Goal: Information Seeking & Learning: Find specific fact

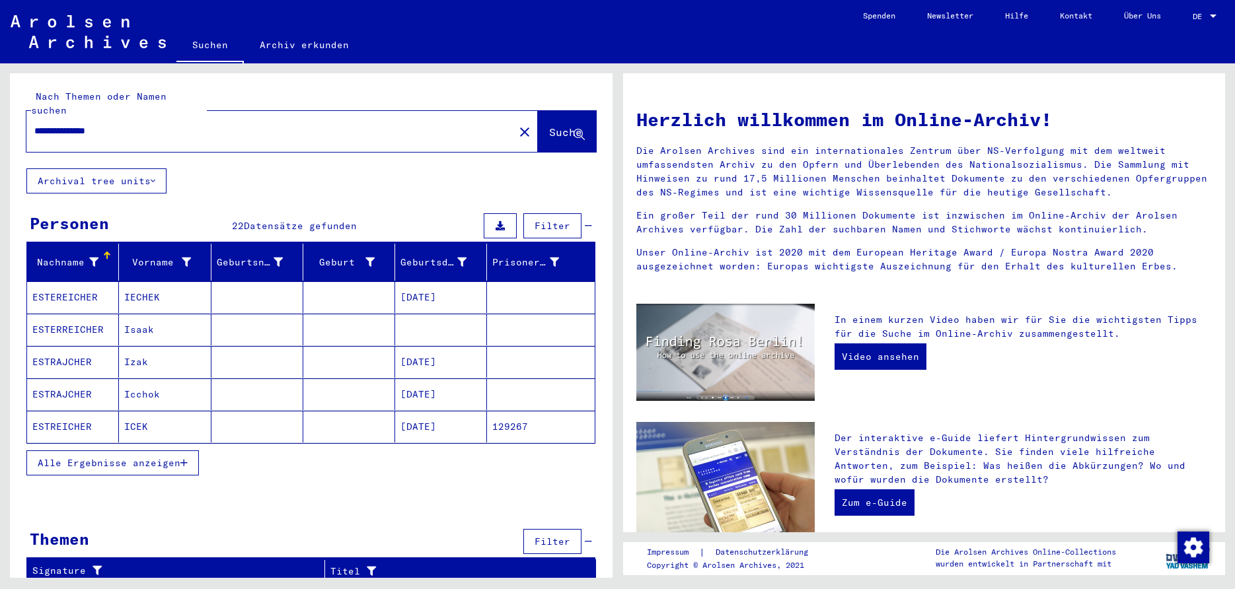
click at [175, 457] on span "Alle Ergebnisse anzeigen" at bounding box center [109, 463] width 143 height 12
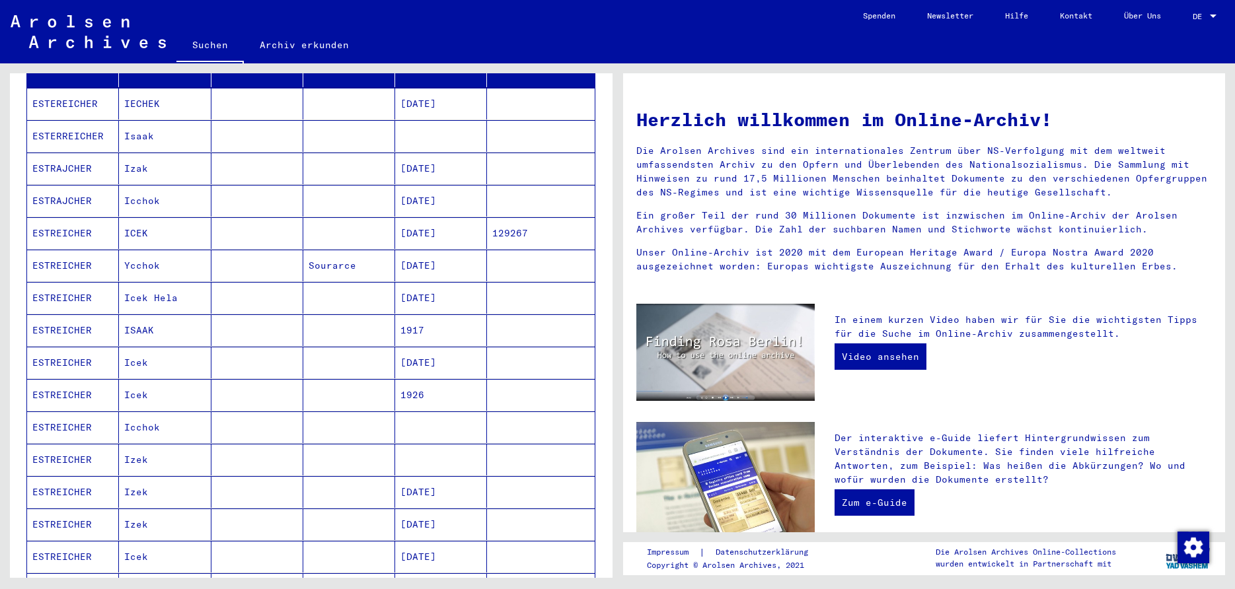
scroll to position [196, 0]
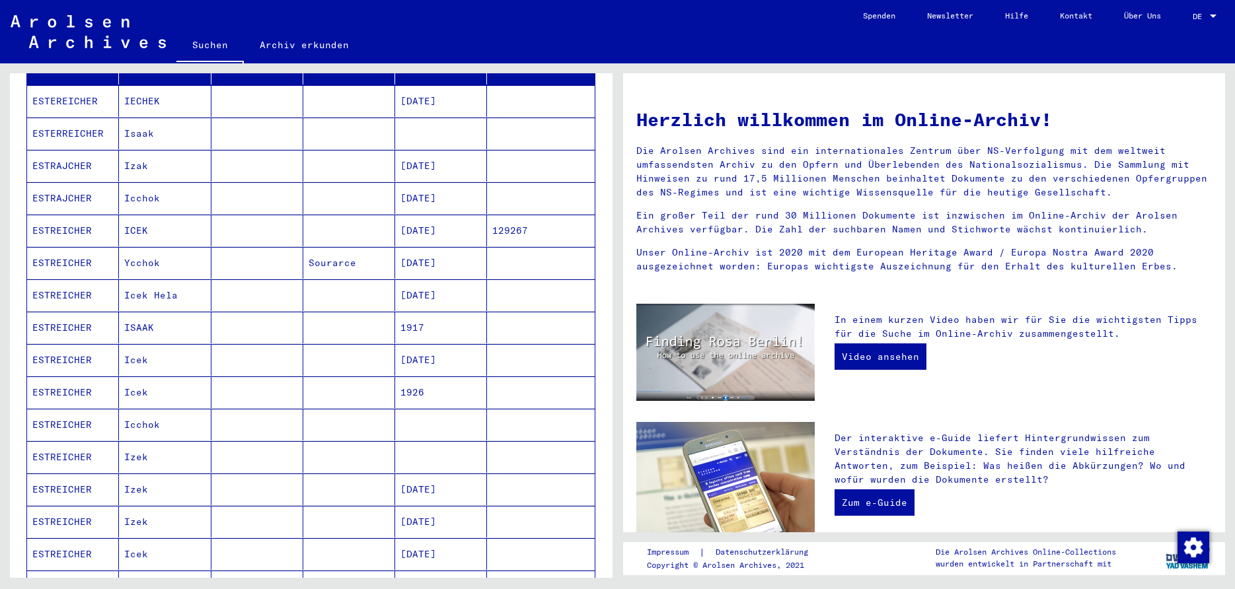
click at [130, 541] on mat-cell "Icek" at bounding box center [165, 554] width 92 height 32
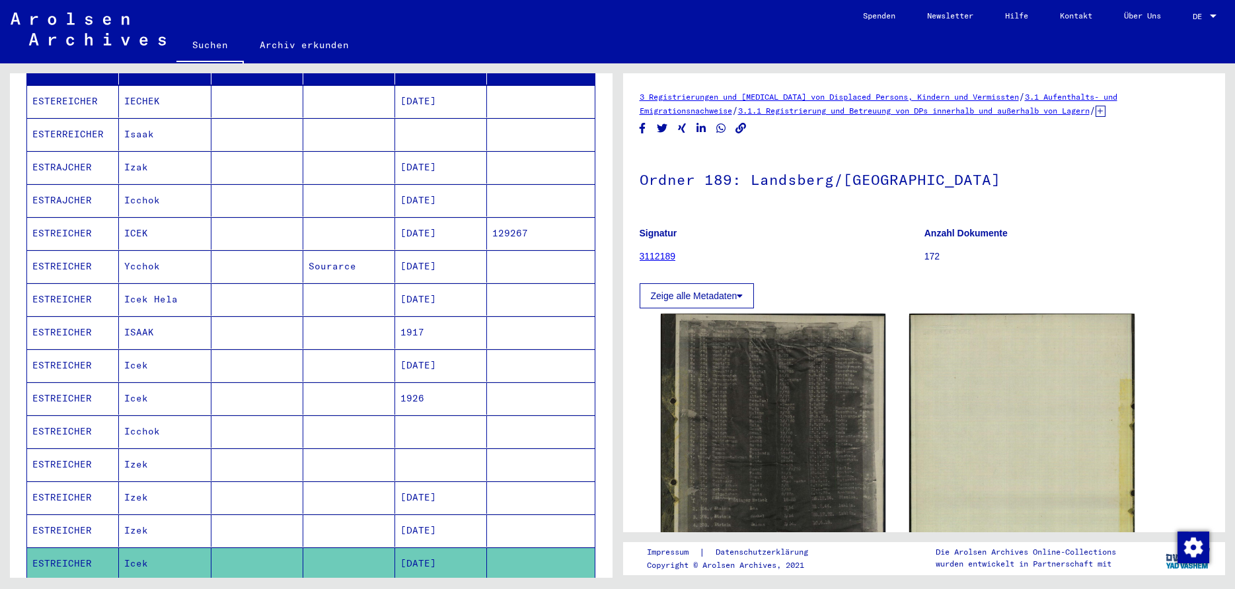
scroll to position [199, 0]
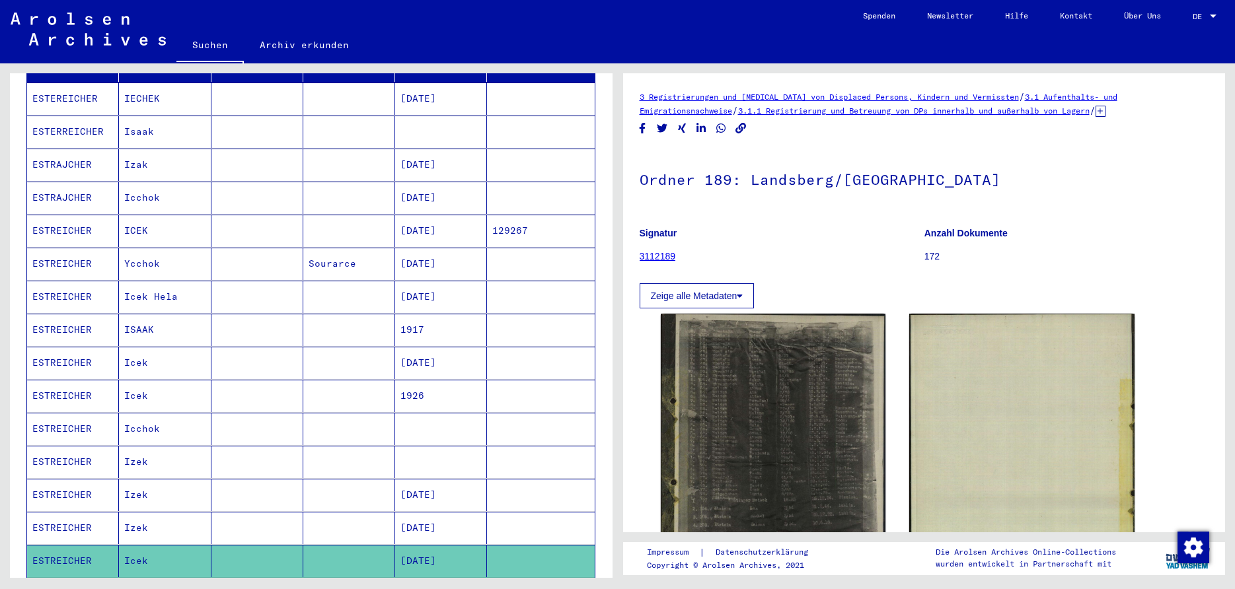
click at [145, 348] on mat-cell "Icek" at bounding box center [165, 363] width 92 height 32
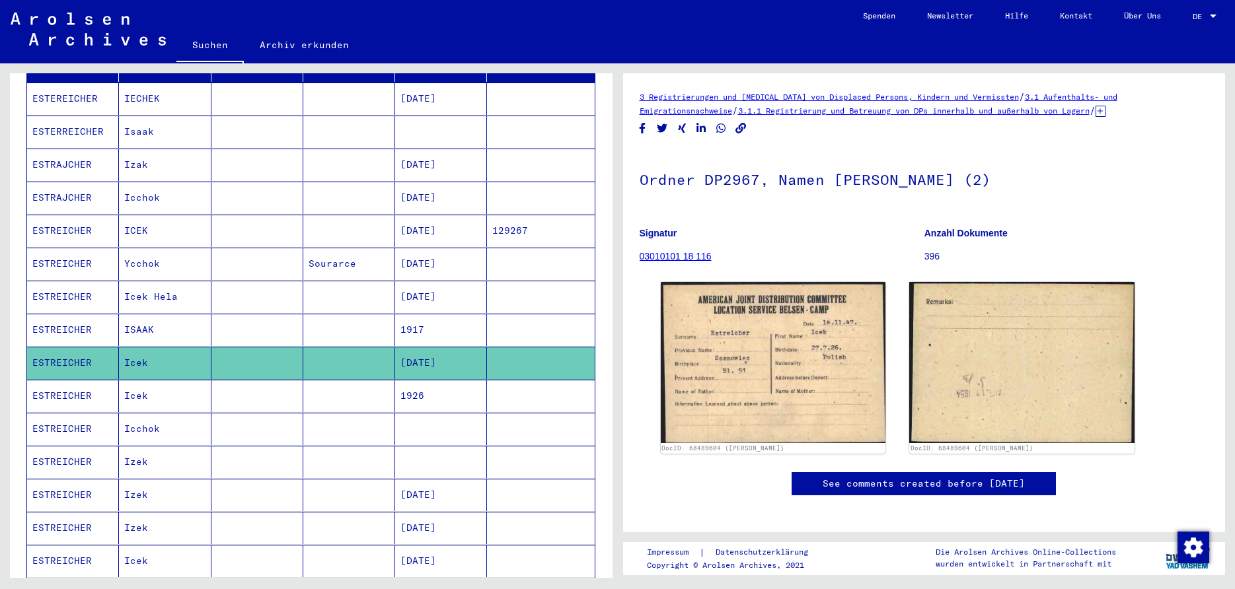
click at [132, 216] on mat-cell "ICEK" at bounding box center [165, 231] width 92 height 32
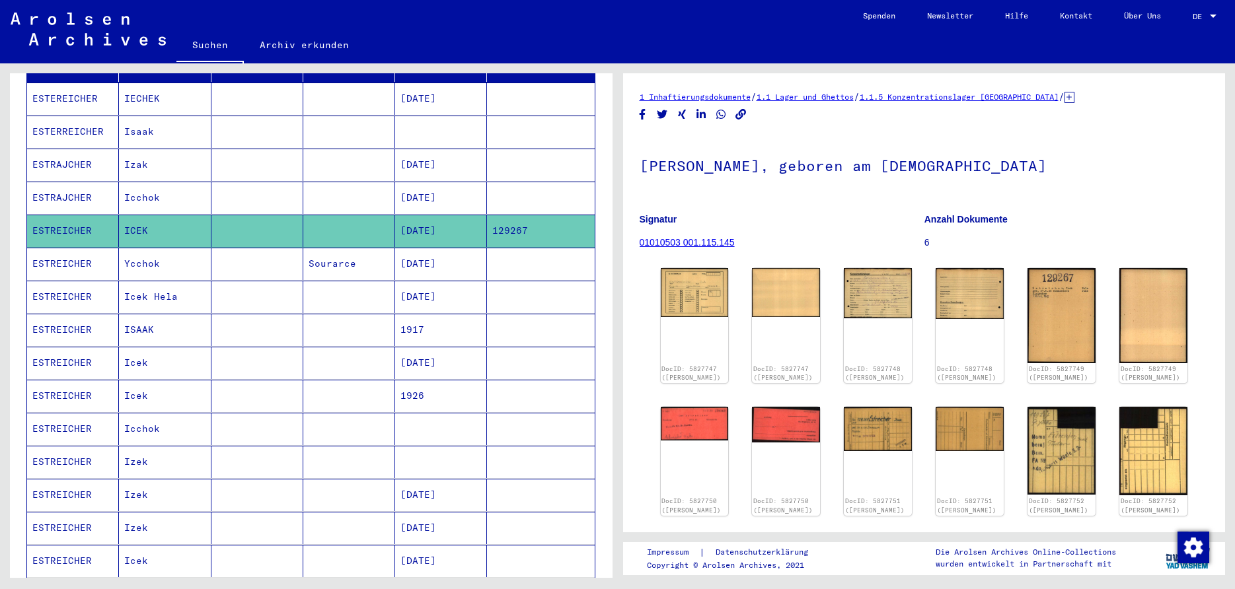
click at [140, 117] on mat-cell "Isaak" at bounding box center [165, 132] width 92 height 32
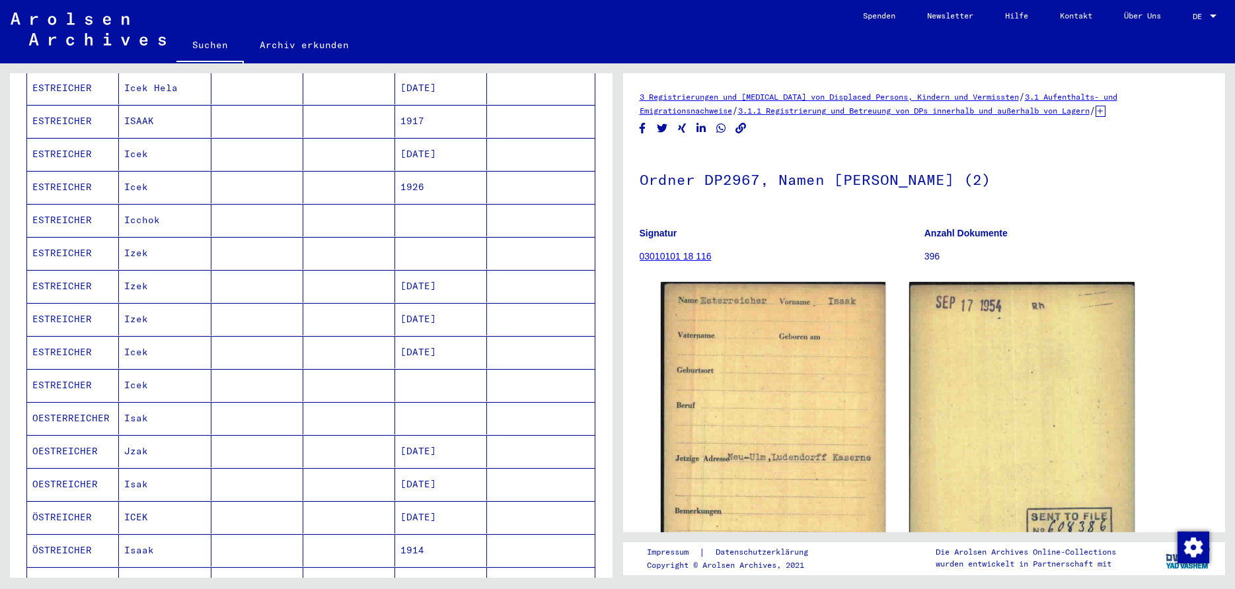
scroll to position [468, 0]
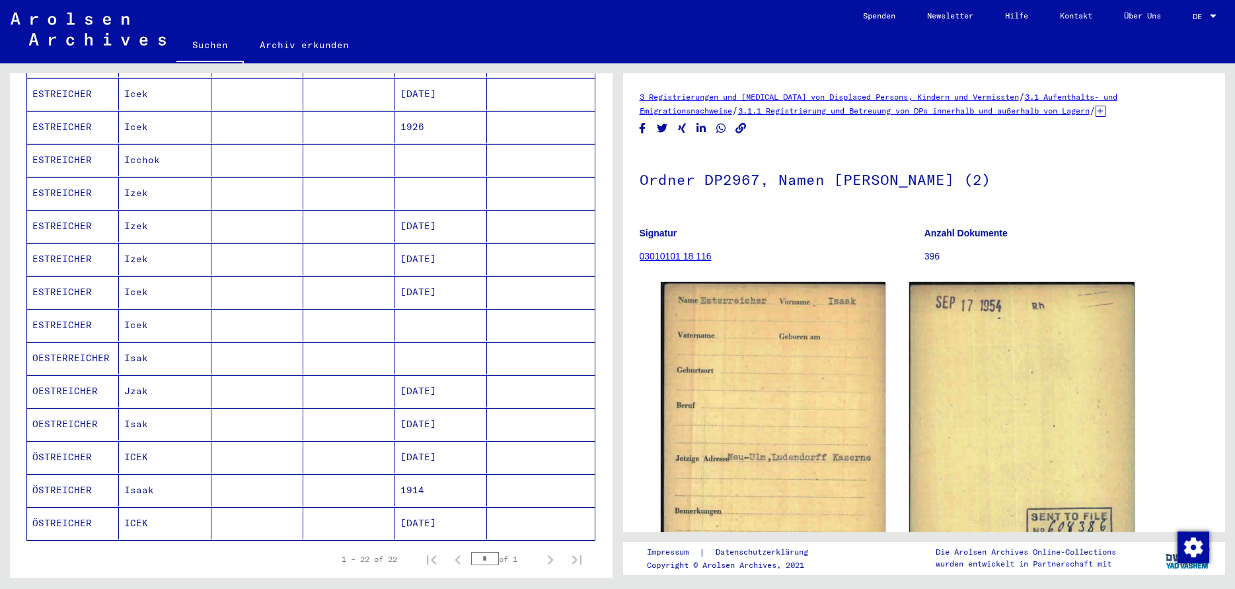
click at [132, 511] on mat-cell "ICEK" at bounding box center [165, 523] width 92 height 32
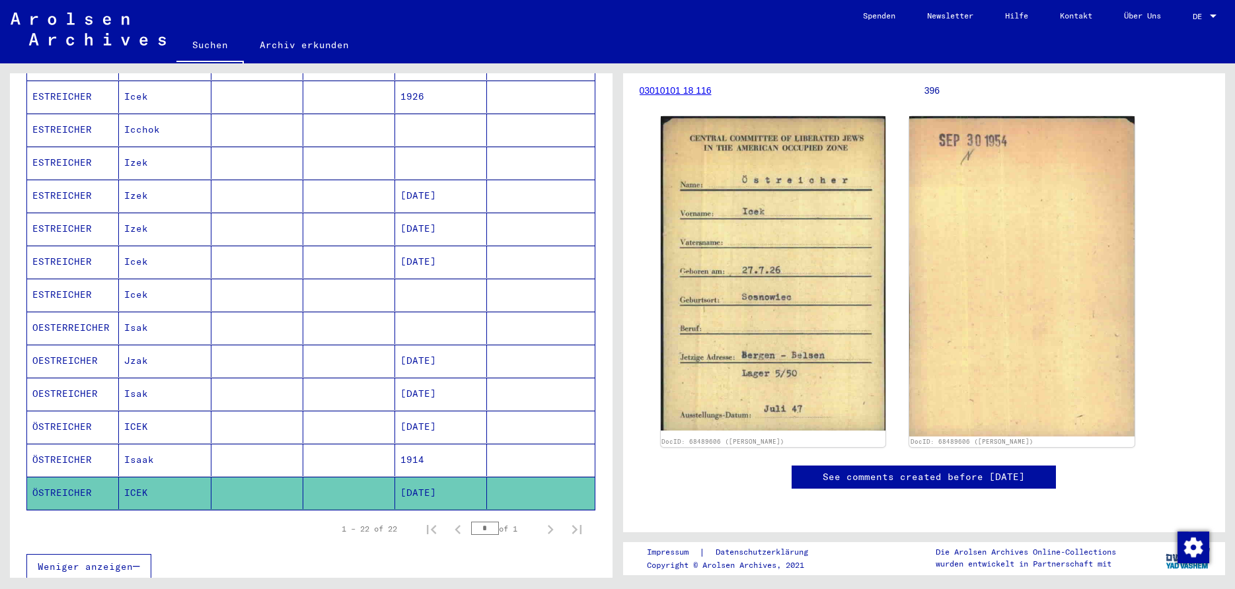
scroll to position [539, 0]
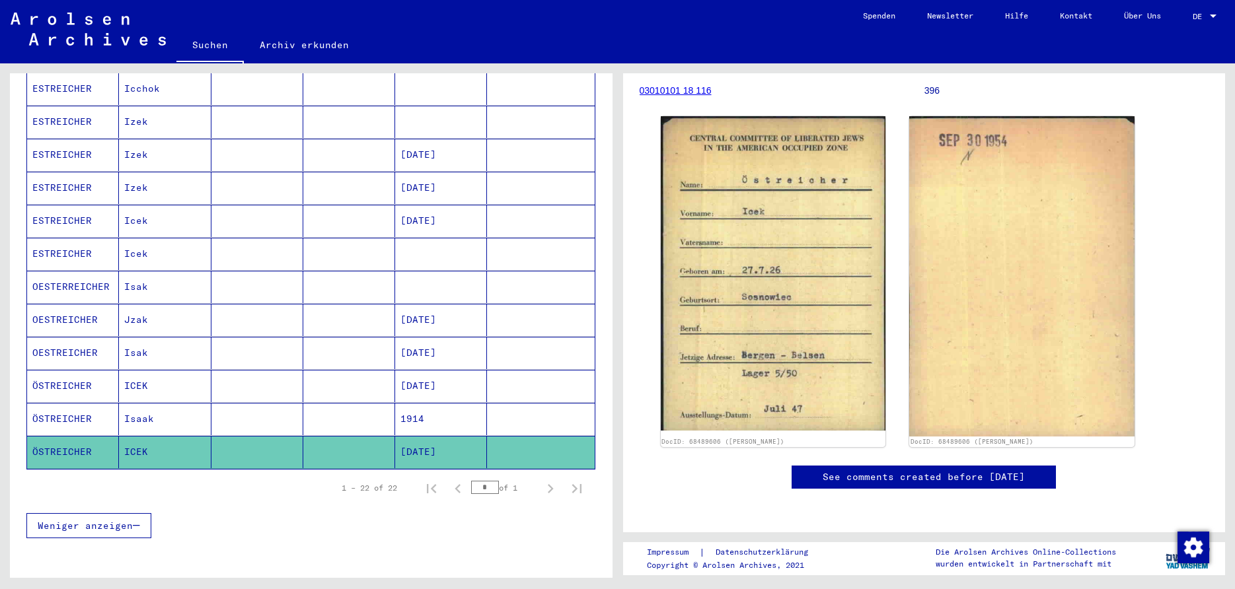
click at [142, 273] on mat-cell "Isak" at bounding box center [165, 287] width 92 height 32
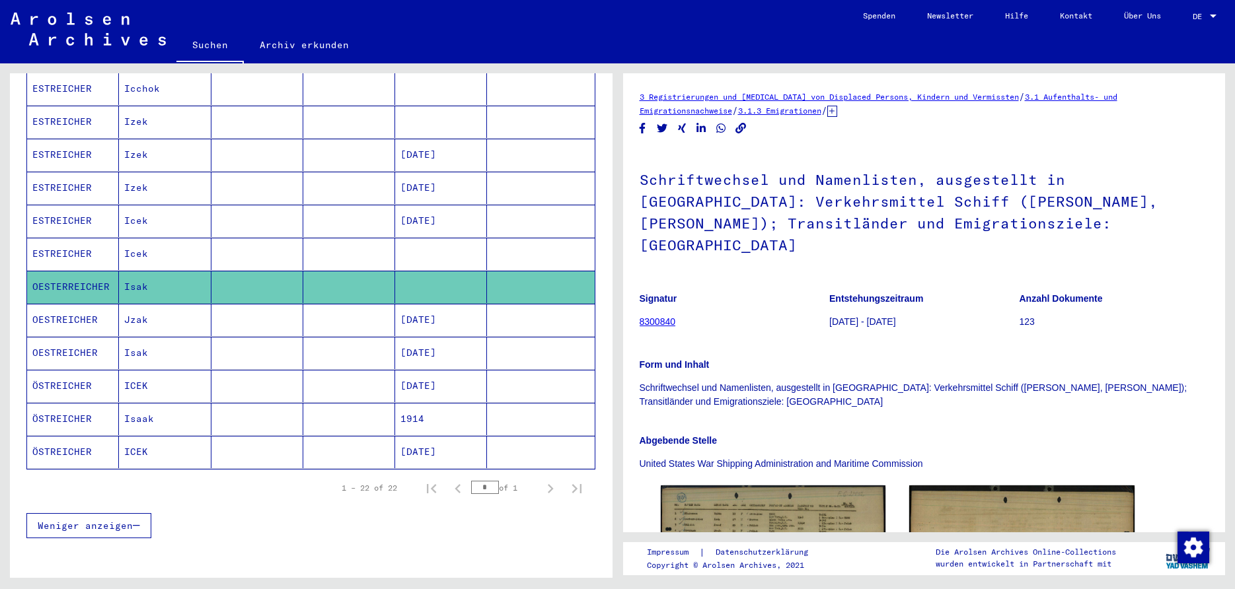
click at [134, 239] on mat-cell "Icek" at bounding box center [165, 254] width 92 height 32
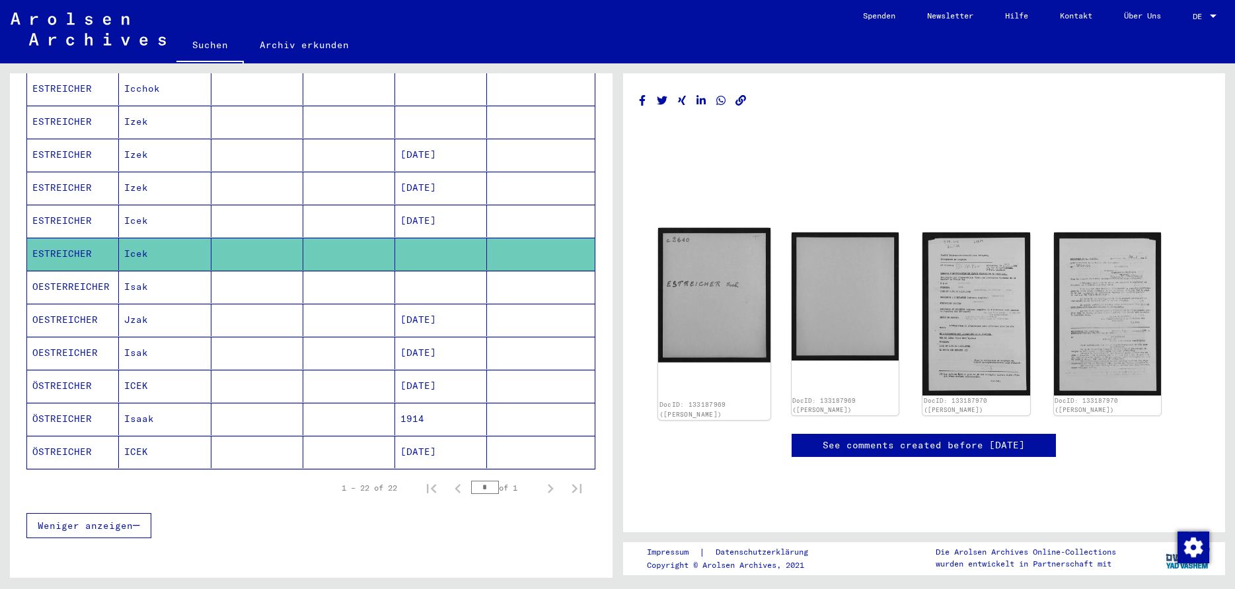
click at [719, 307] on img at bounding box center [713, 295] width 112 height 135
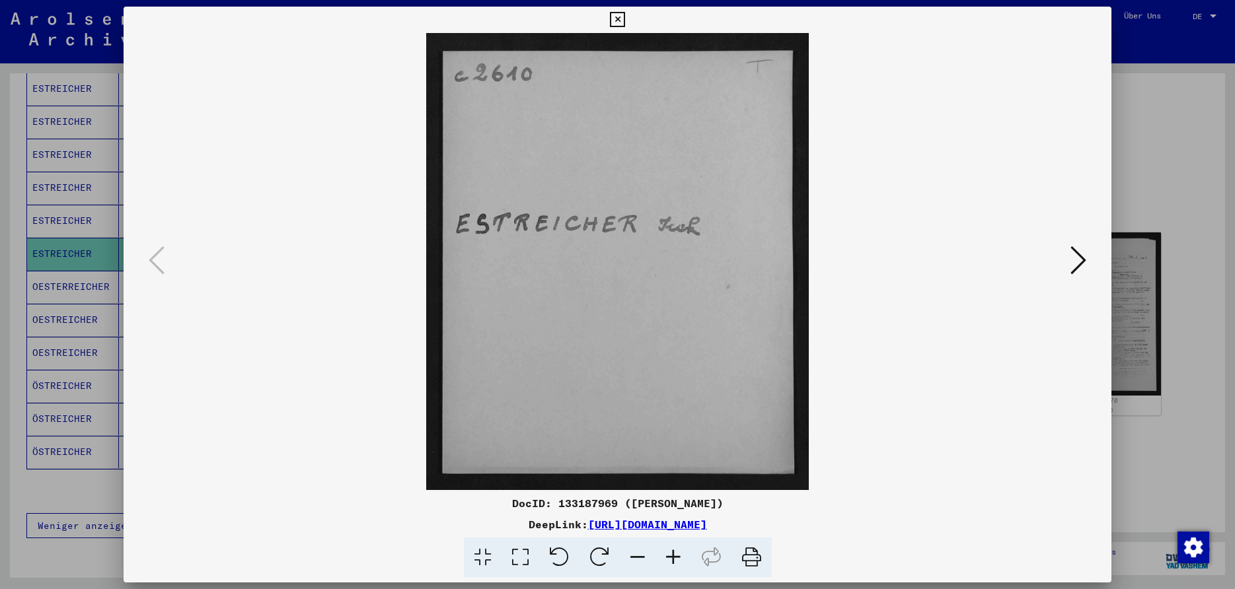
click at [1082, 262] on icon at bounding box center [1078, 260] width 16 height 32
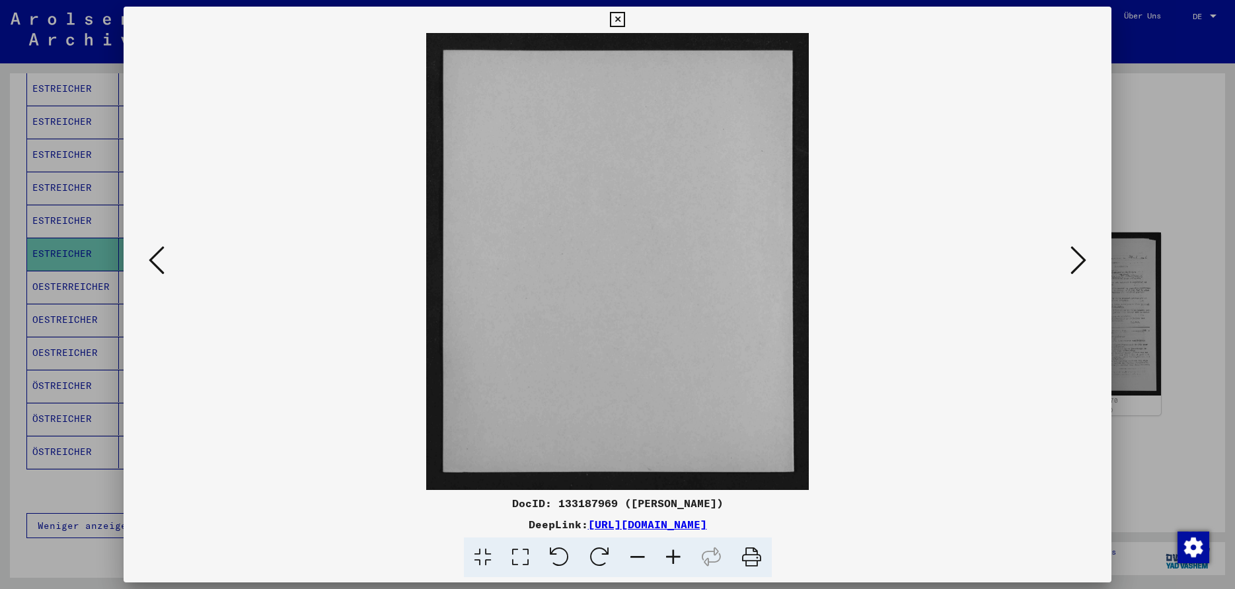
click at [1082, 261] on icon at bounding box center [1078, 260] width 16 height 32
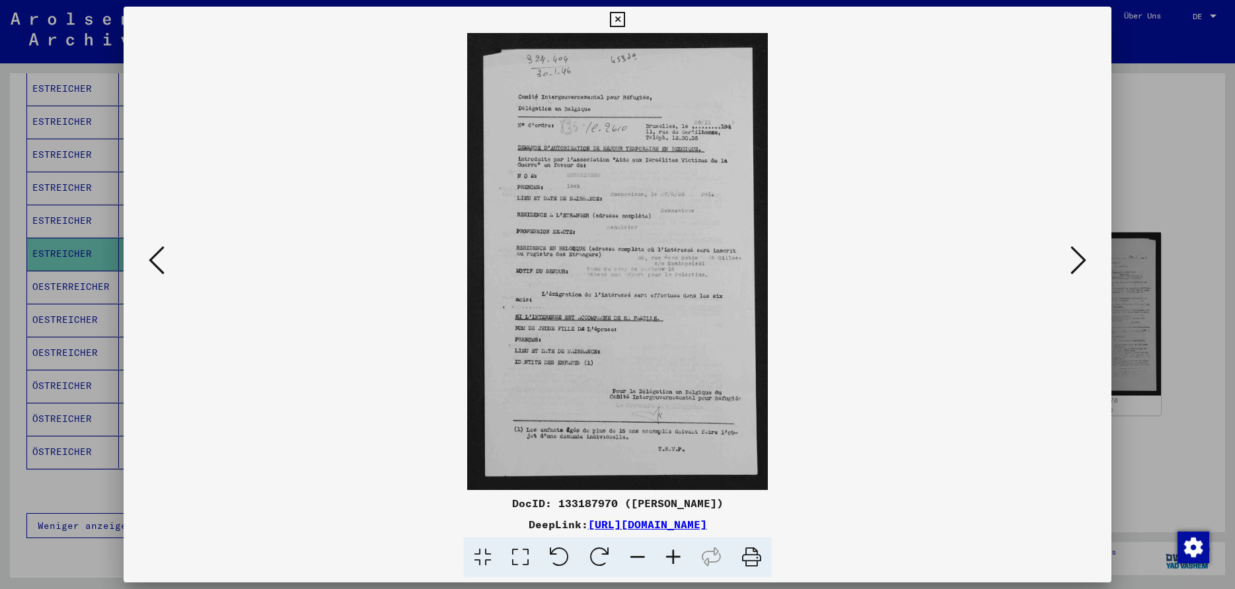
click at [151, 268] on icon at bounding box center [157, 260] width 16 height 32
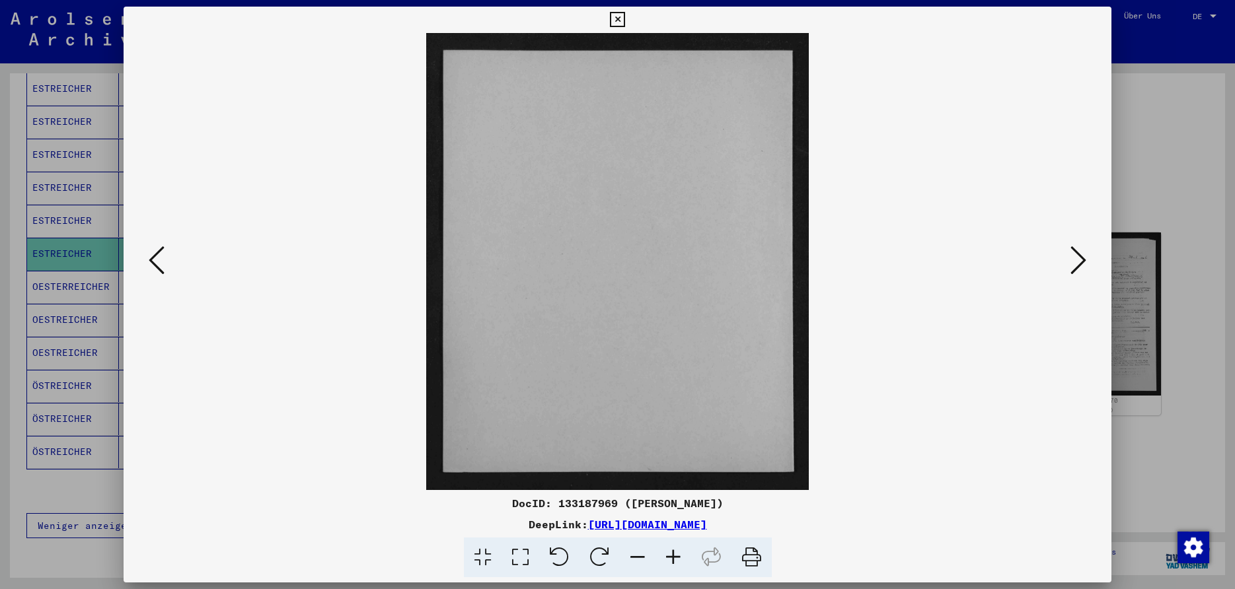
click at [151, 268] on icon at bounding box center [157, 260] width 16 height 32
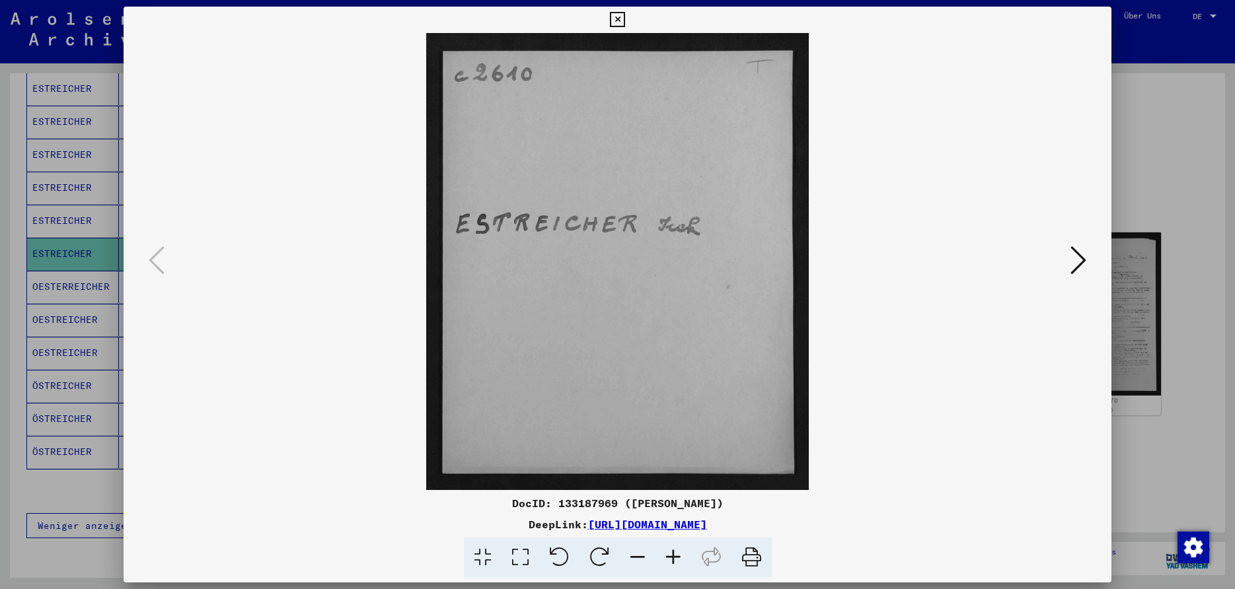
click at [1081, 262] on icon at bounding box center [1078, 260] width 16 height 32
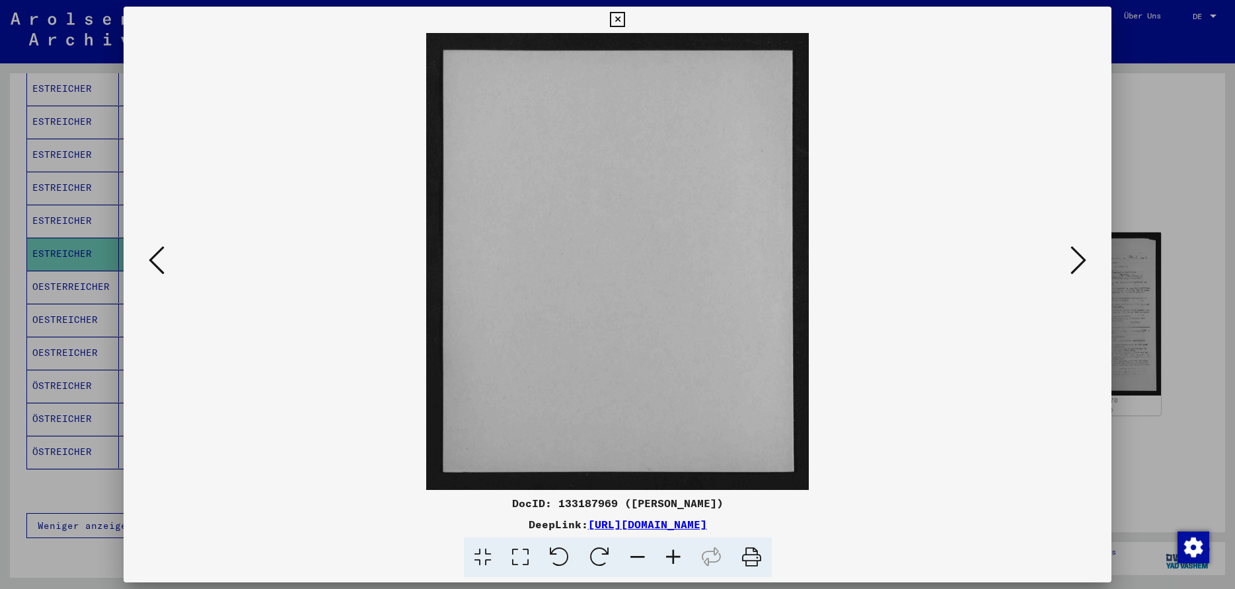
click at [1081, 262] on icon at bounding box center [1078, 260] width 16 height 32
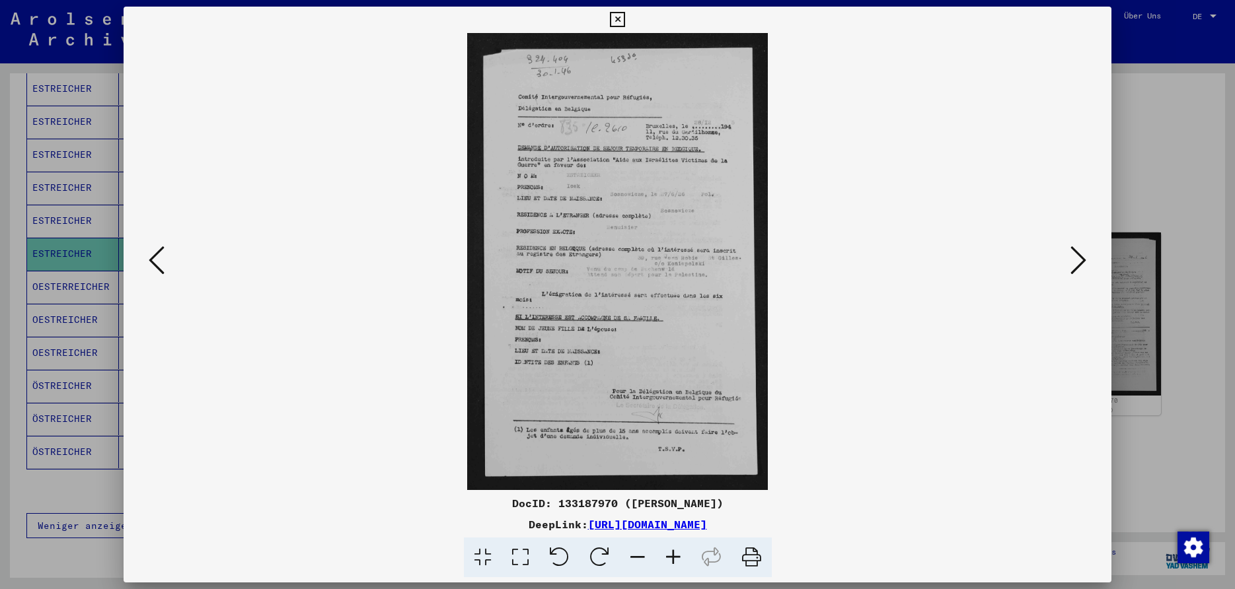
click at [154, 260] on icon at bounding box center [157, 260] width 16 height 32
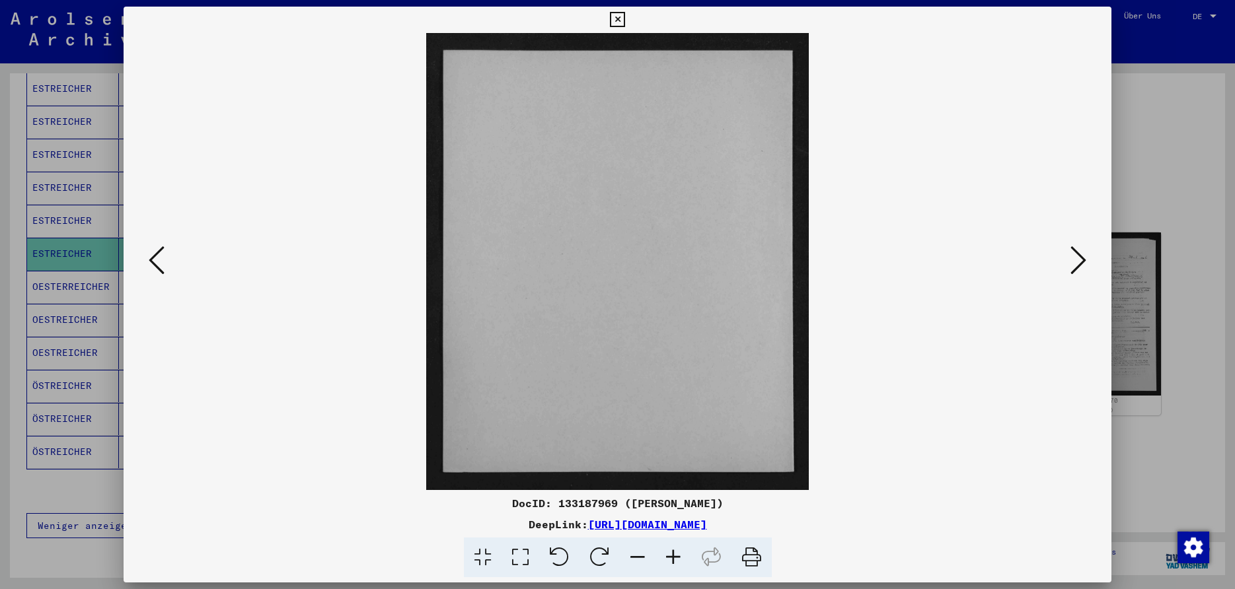
click at [1078, 260] on icon at bounding box center [1078, 260] width 16 height 32
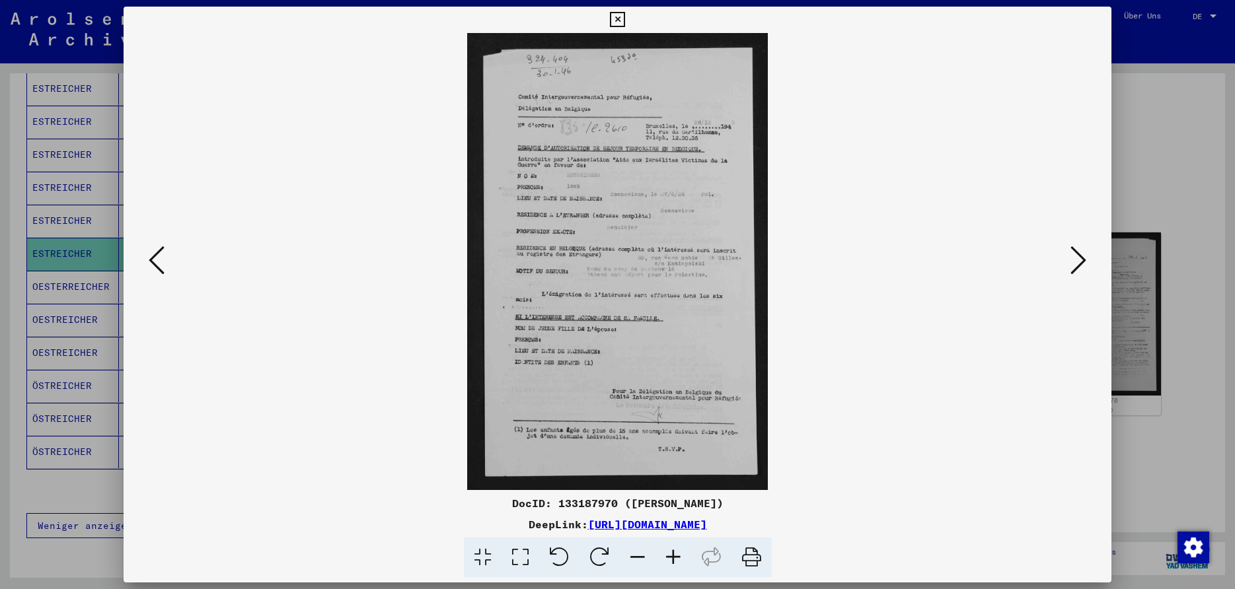
click at [1078, 260] on icon at bounding box center [1078, 260] width 16 height 32
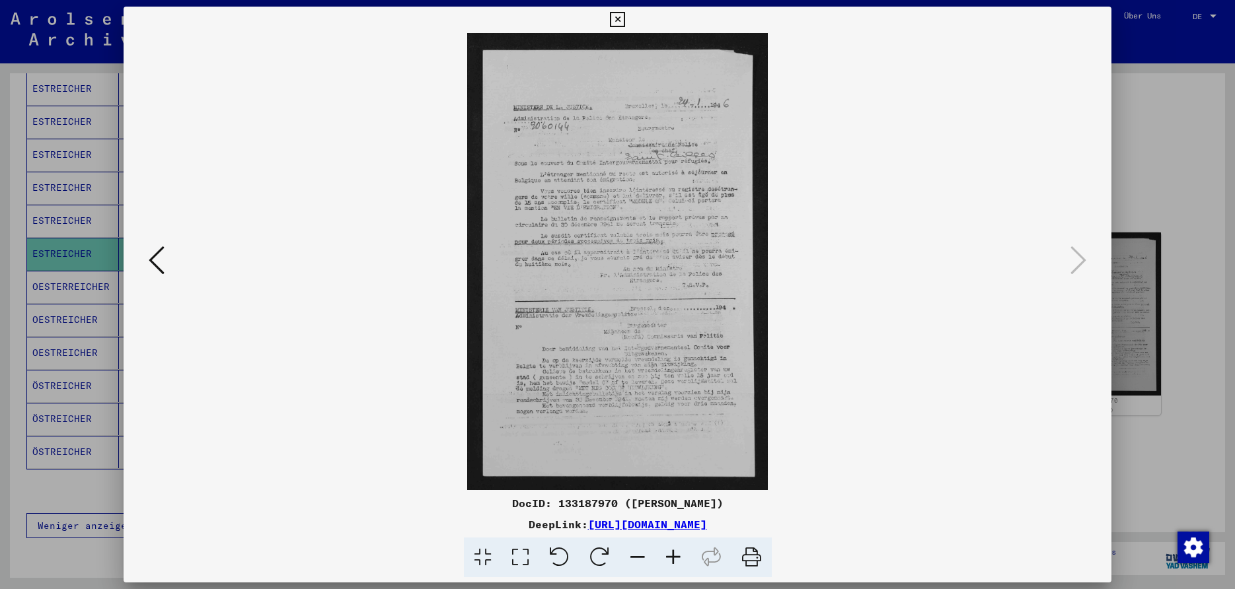
click at [625, 17] on icon at bounding box center [617, 20] width 15 height 16
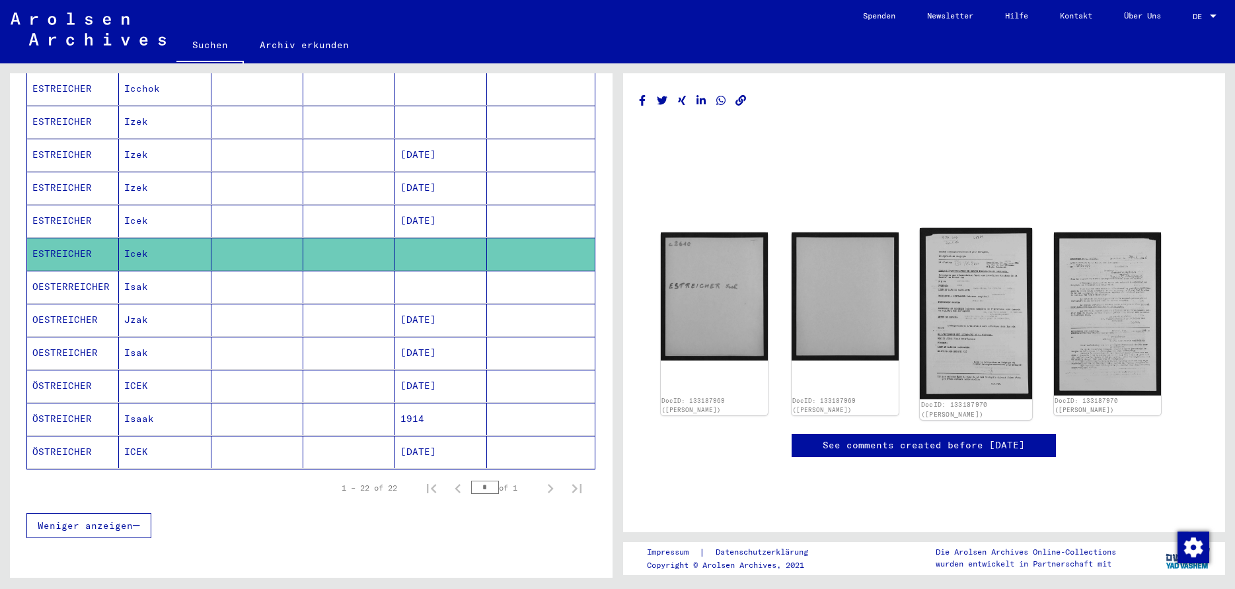
click at [957, 298] on img at bounding box center [976, 313] width 112 height 171
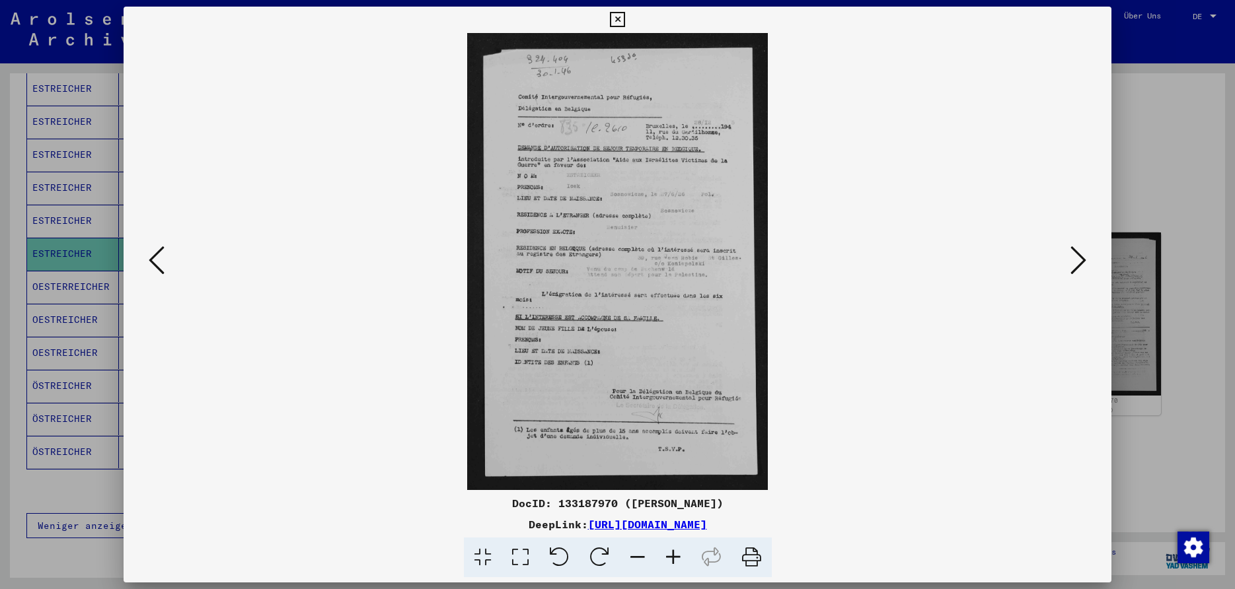
click at [1081, 262] on icon at bounding box center [1078, 260] width 16 height 32
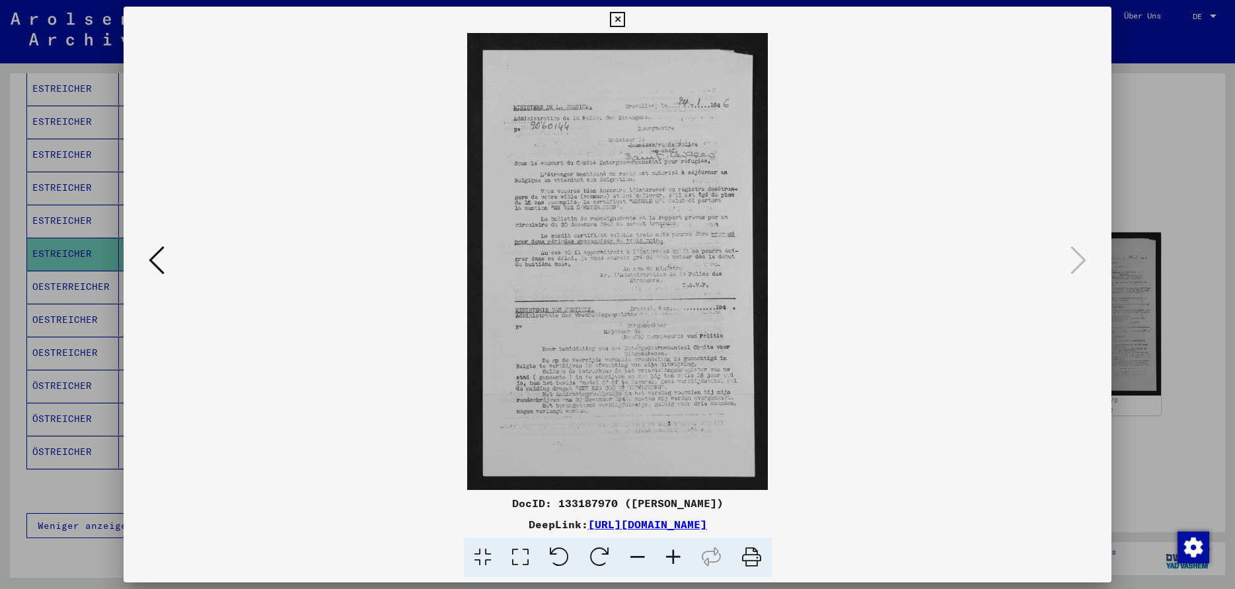
click at [155, 263] on icon at bounding box center [157, 260] width 16 height 32
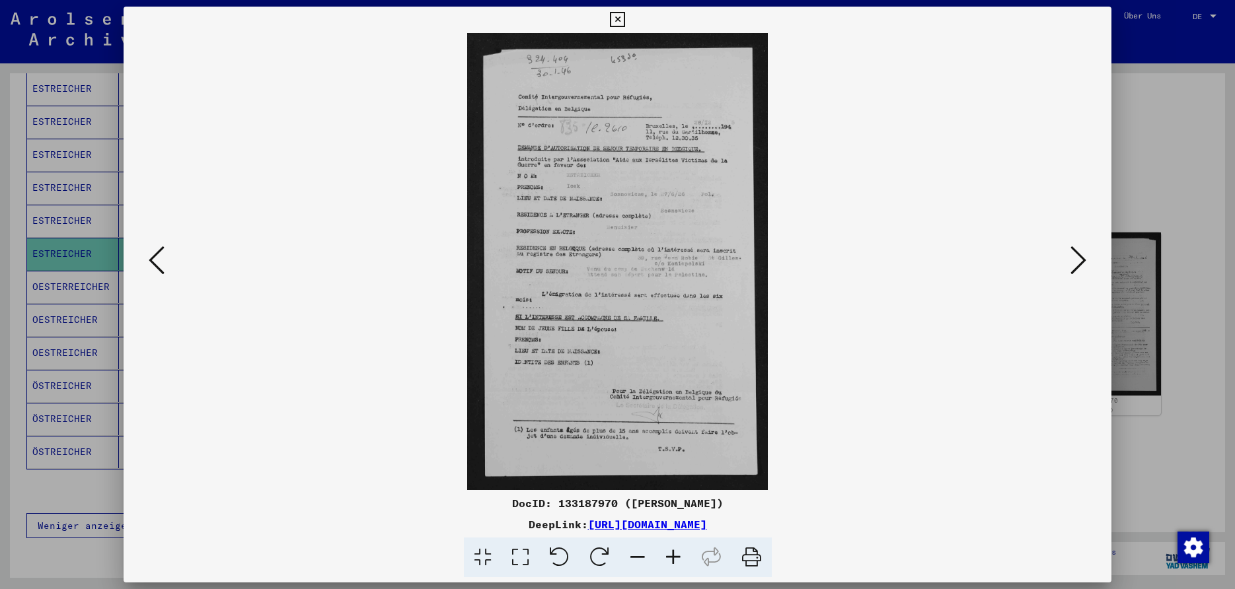
click at [1077, 258] on icon at bounding box center [1078, 260] width 16 height 32
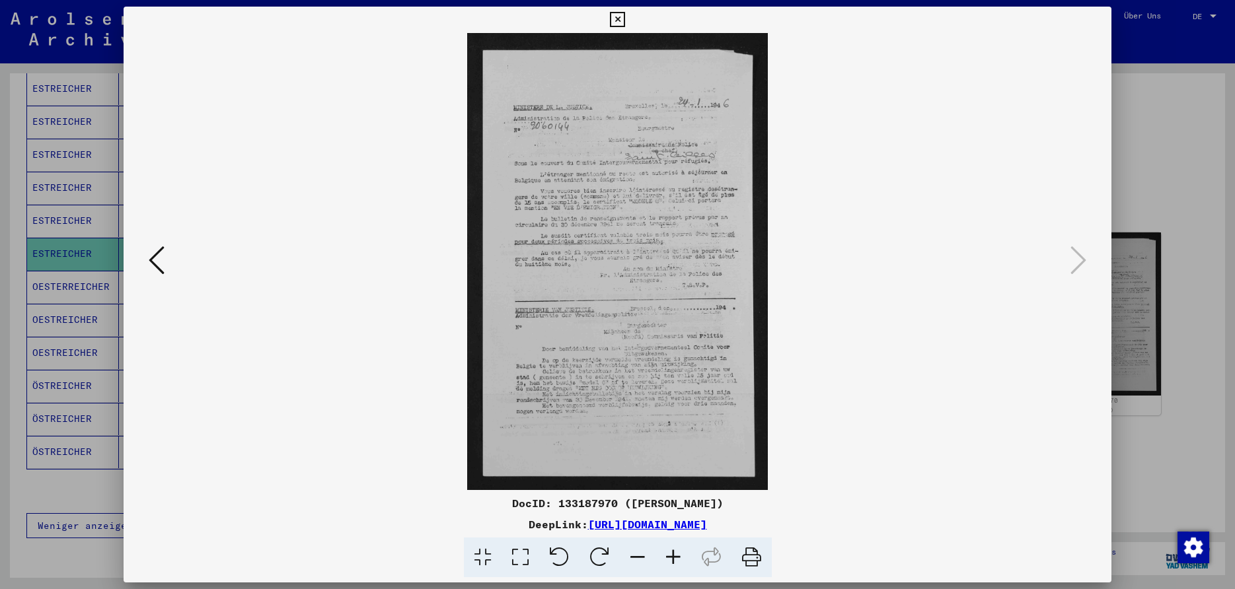
click at [153, 262] on icon at bounding box center [157, 260] width 16 height 32
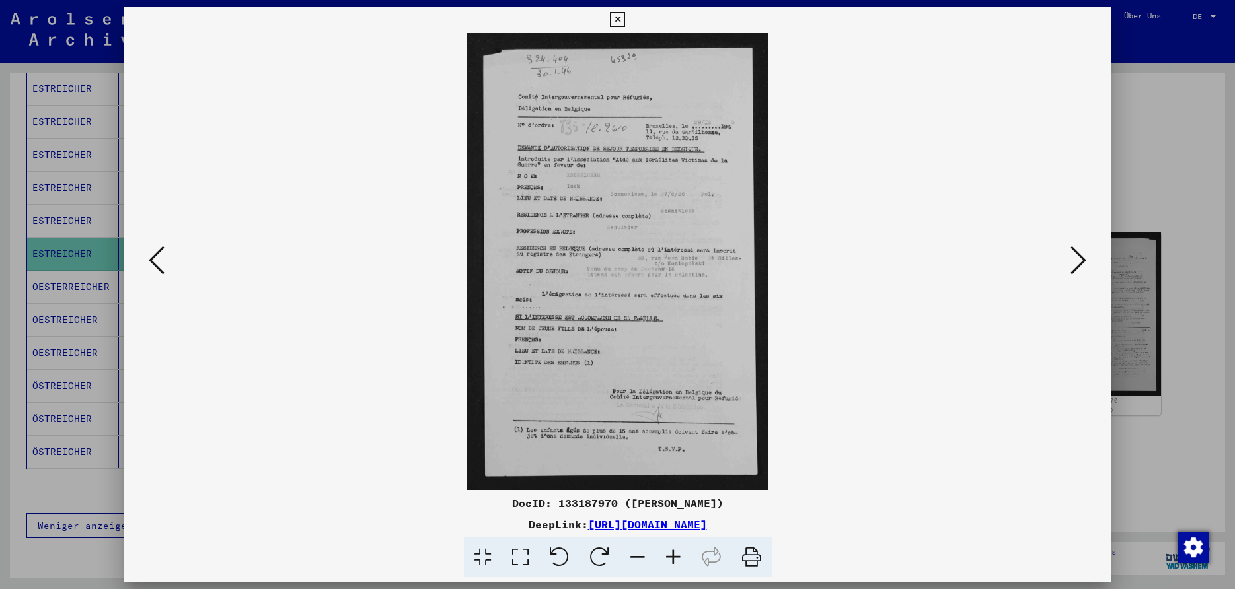
click at [625, 21] on icon at bounding box center [617, 20] width 15 height 16
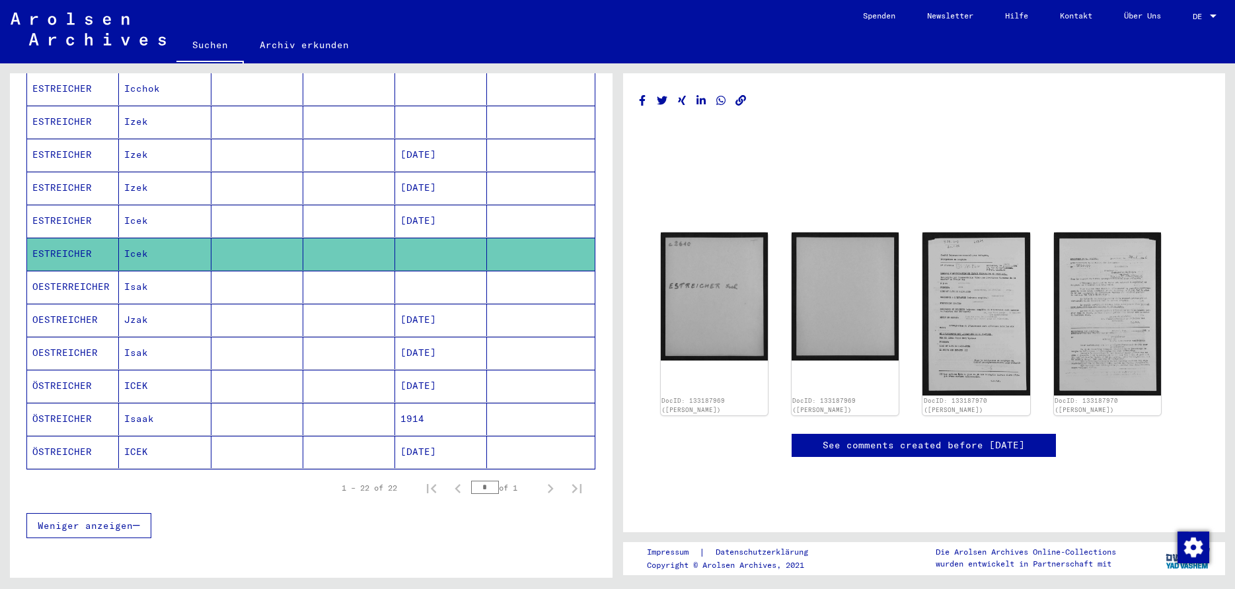
click at [971, 314] on img at bounding box center [975, 314] width 107 height 163
